Goal: Task Accomplishment & Management: Use online tool/utility

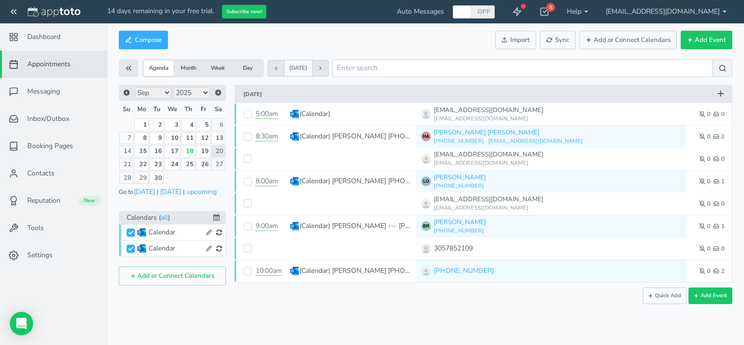
click at [173, 331] on div "Appointments Messaging Inbox/Outbox Booking Pages Campaigns Contacts Reputation…" at bounding box center [425, 172] width 637 height 345
click at [205, 150] on link "19" at bounding box center [203, 151] width 14 height 12
click at [143, 165] on link "22" at bounding box center [141, 164] width 15 height 12
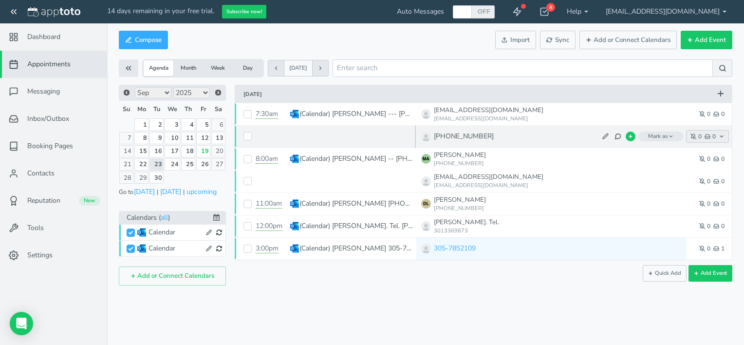
click at [703, 136] on button "0 0" at bounding box center [707, 136] width 43 height 13
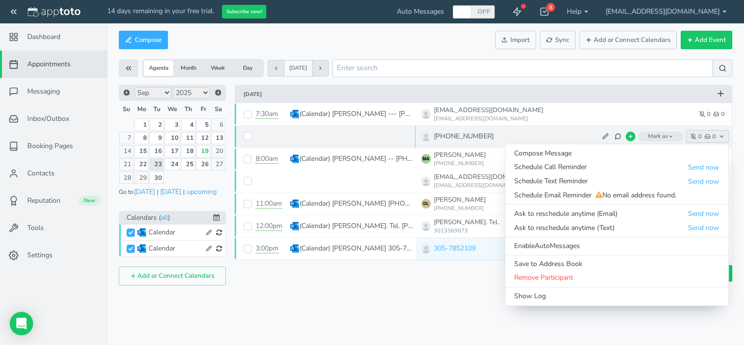
click at [705, 137] on use "button" at bounding box center [707, 136] width 5 height 4
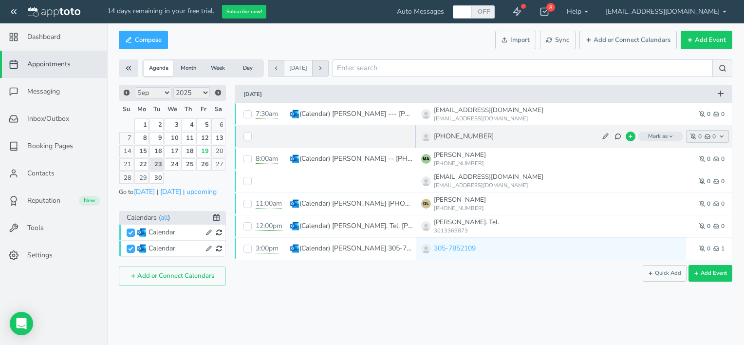
click at [705, 137] on use "button" at bounding box center [707, 136] width 5 height 4
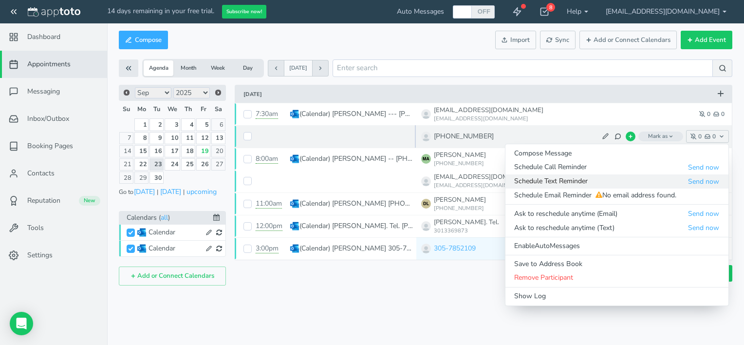
click at [661, 181] on span "Schedule Text Reminder" at bounding box center [600, 181] width 173 height 10
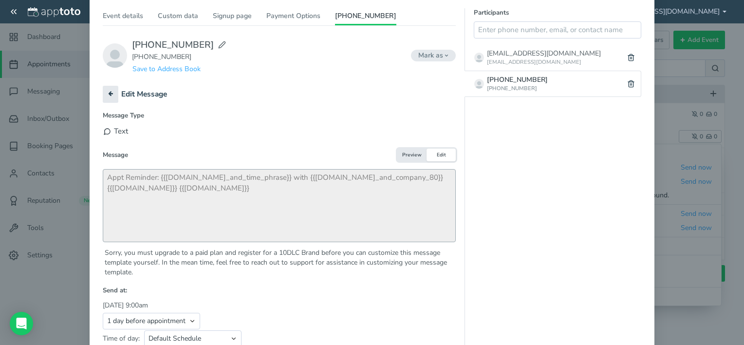
scroll to position [130, 0]
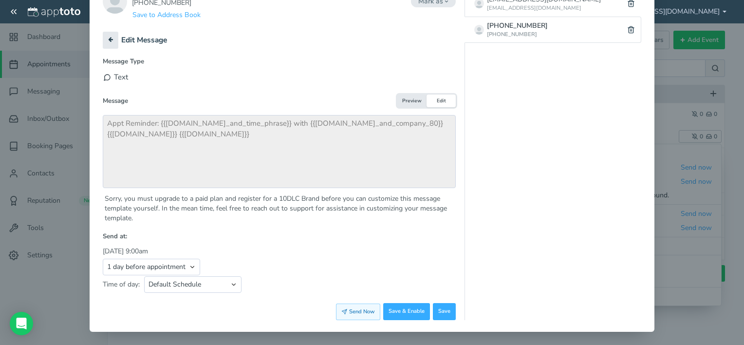
click at [364, 315] on button "Send Now" at bounding box center [358, 311] width 44 height 17
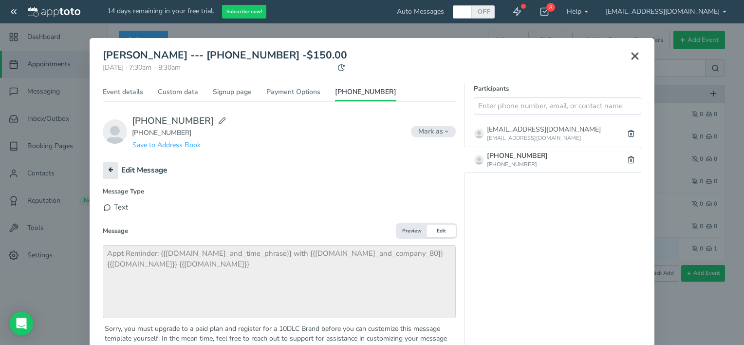
click at [634, 59] on use at bounding box center [635, 56] width 6 height 6
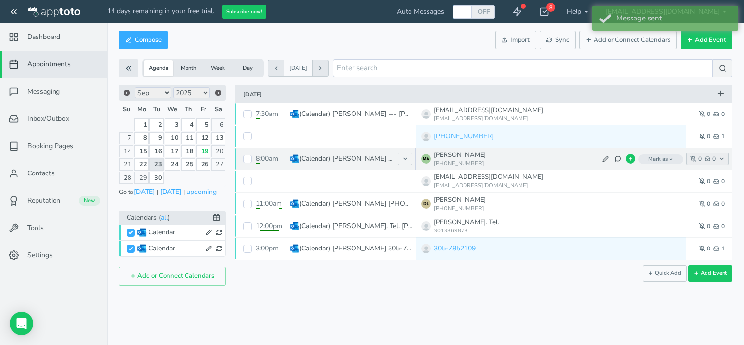
click at [710, 158] on use "button" at bounding box center [707, 159] width 5 height 4
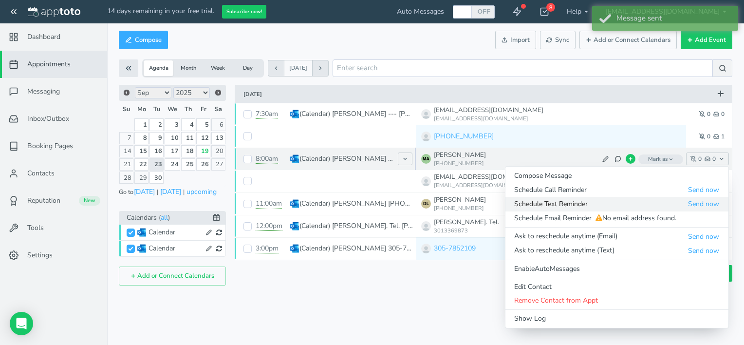
click at [651, 199] on span "Schedule Text Reminder" at bounding box center [600, 204] width 173 height 10
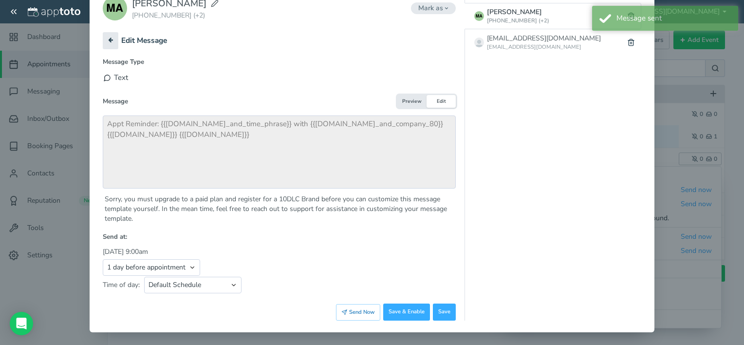
scroll to position [118, 0]
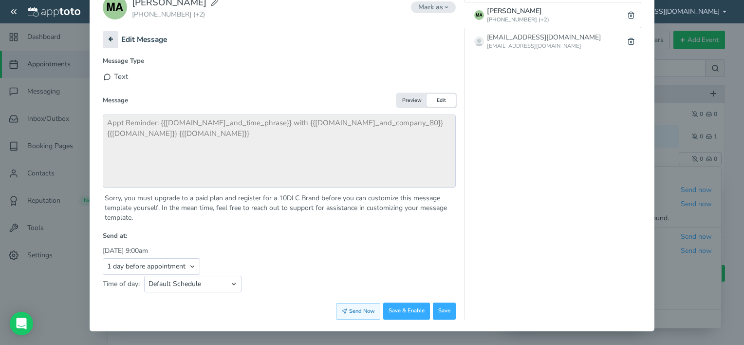
click at [348, 311] on button "Send Now" at bounding box center [358, 311] width 44 height 17
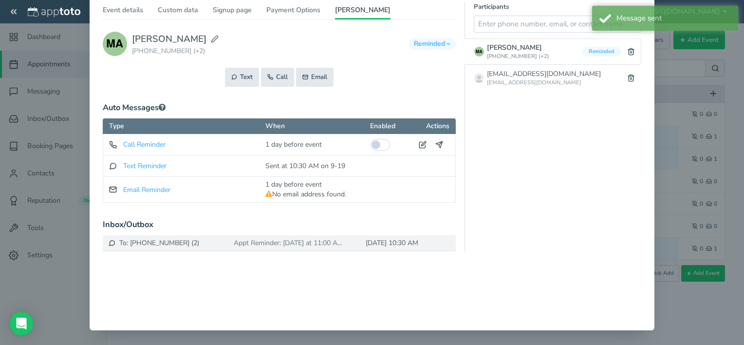
scroll to position [0, 0]
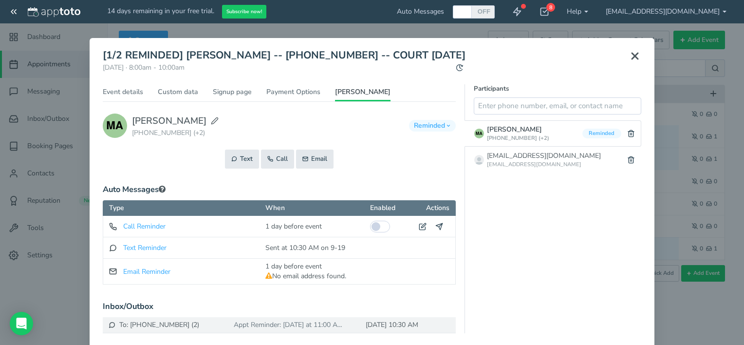
click at [631, 57] on icon at bounding box center [635, 56] width 12 height 12
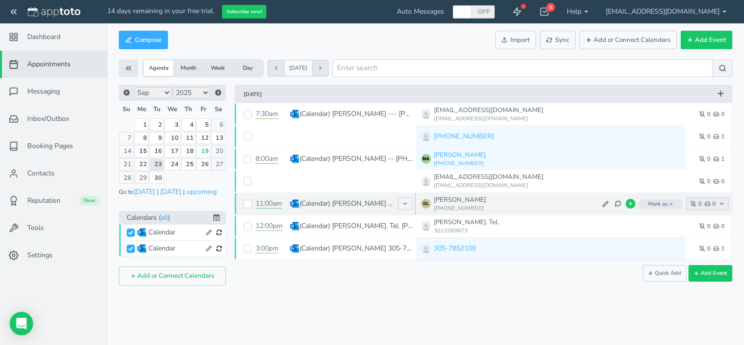
click at [707, 203] on icon "button" at bounding box center [708, 204] width 6 height 6
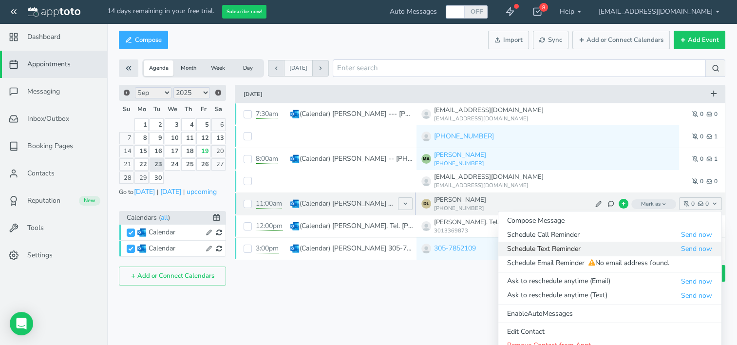
click at [546, 248] on span "Schedule Text Reminder" at bounding box center [593, 249] width 173 height 10
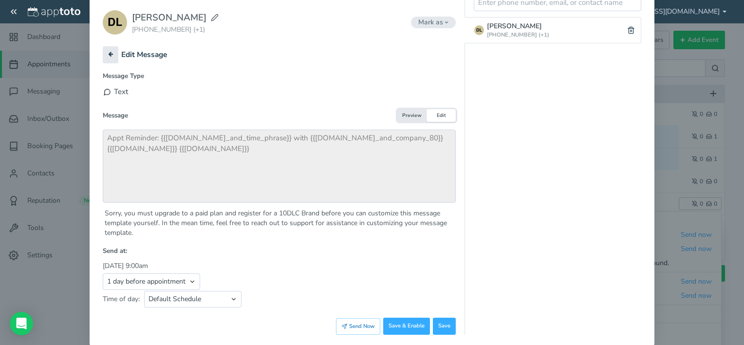
scroll to position [118, 0]
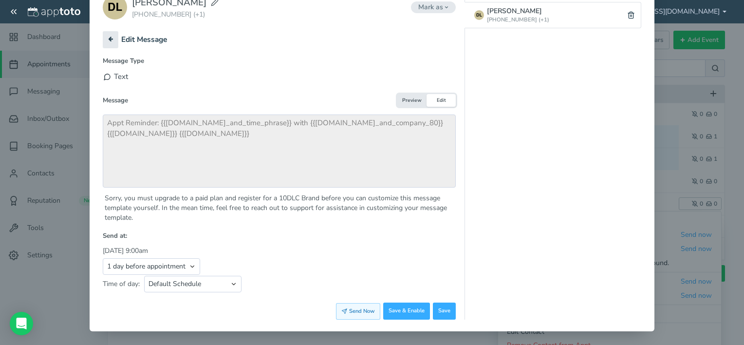
click at [354, 307] on button "Send Now" at bounding box center [358, 311] width 44 height 17
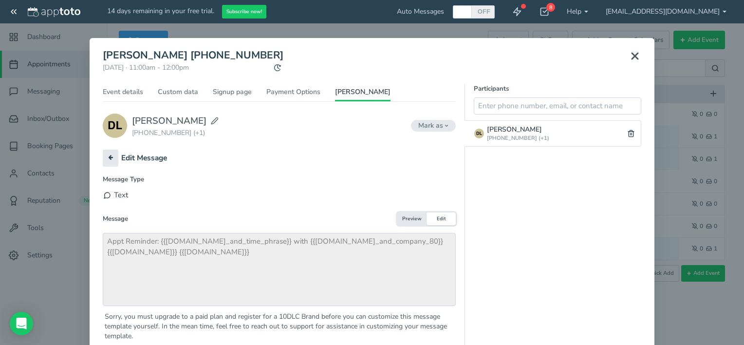
click at [635, 55] on icon at bounding box center [635, 56] width 12 height 12
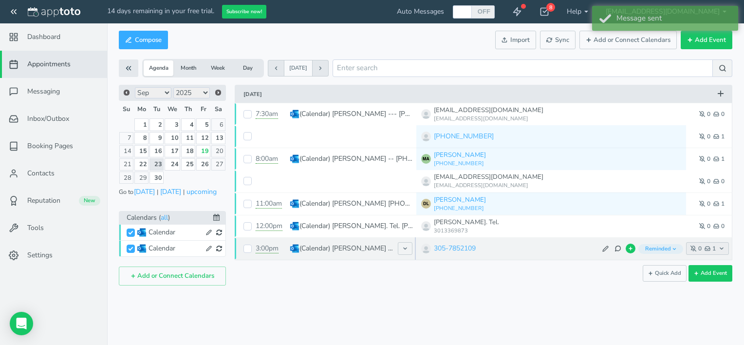
click at [706, 249] on icon "button" at bounding box center [708, 248] width 6 height 6
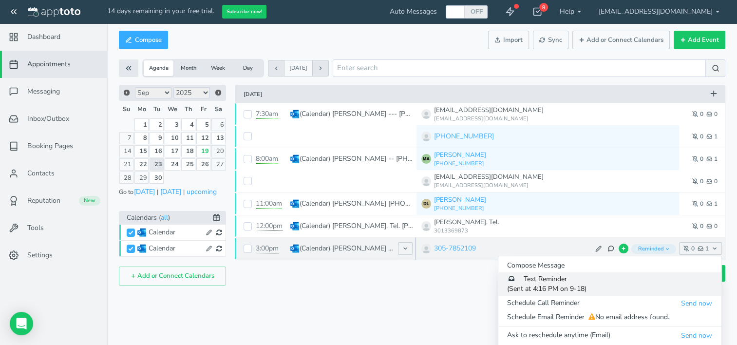
click at [572, 284] on div "(Sent at 4:16 PM on 9-18)" at bounding box center [610, 289] width 206 height 10
